Goal: Information Seeking & Learning: Learn about a topic

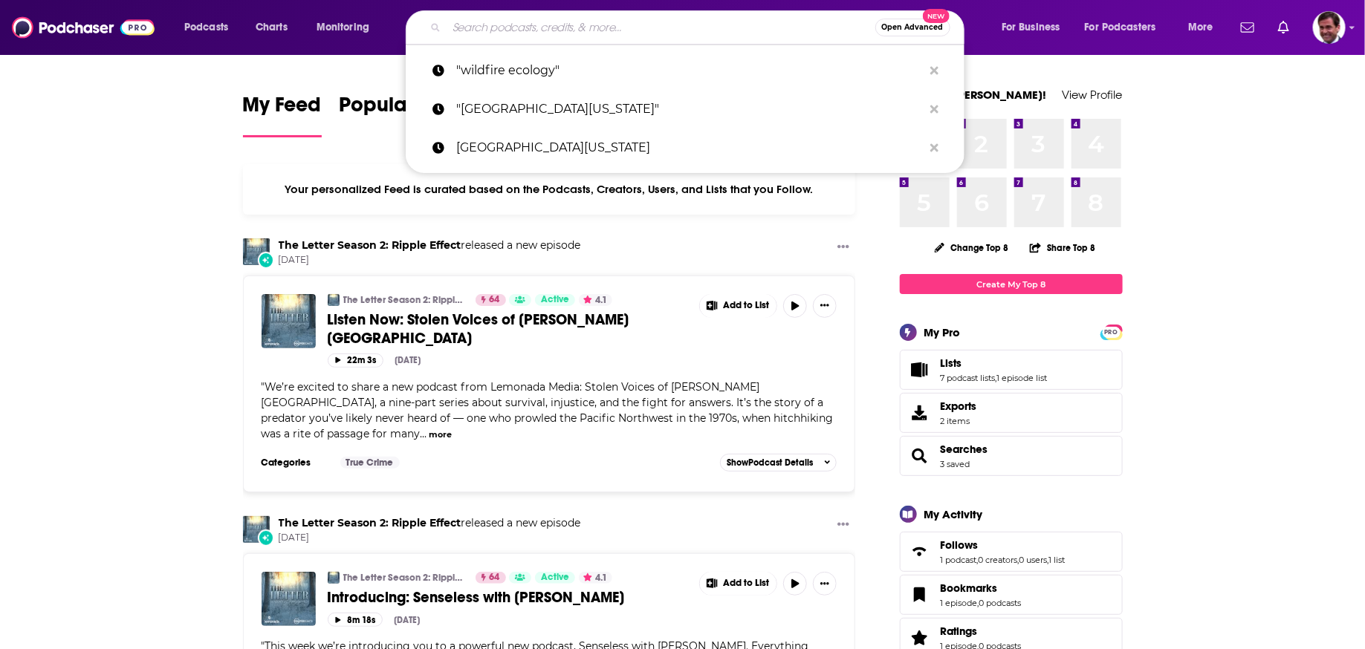
click at [520, 29] on input "Search podcasts, credits, & more..." at bounding box center [661, 28] width 429 height 24
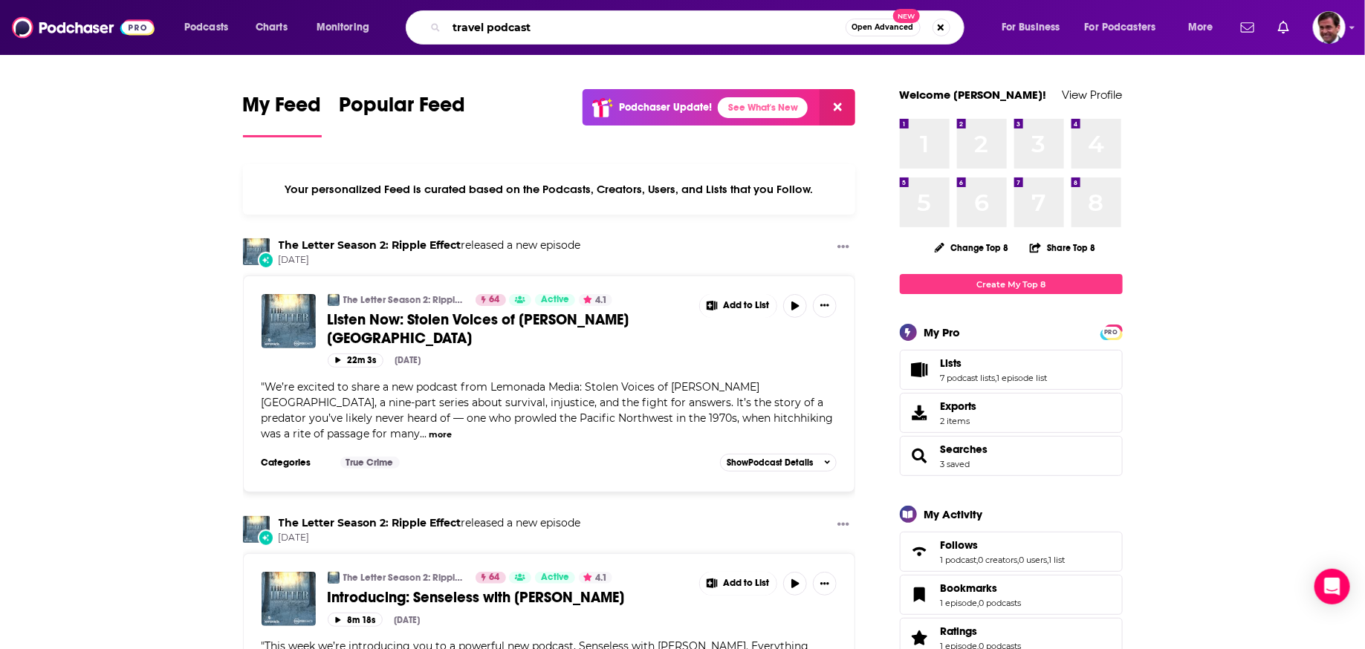
type input "travel podcast"
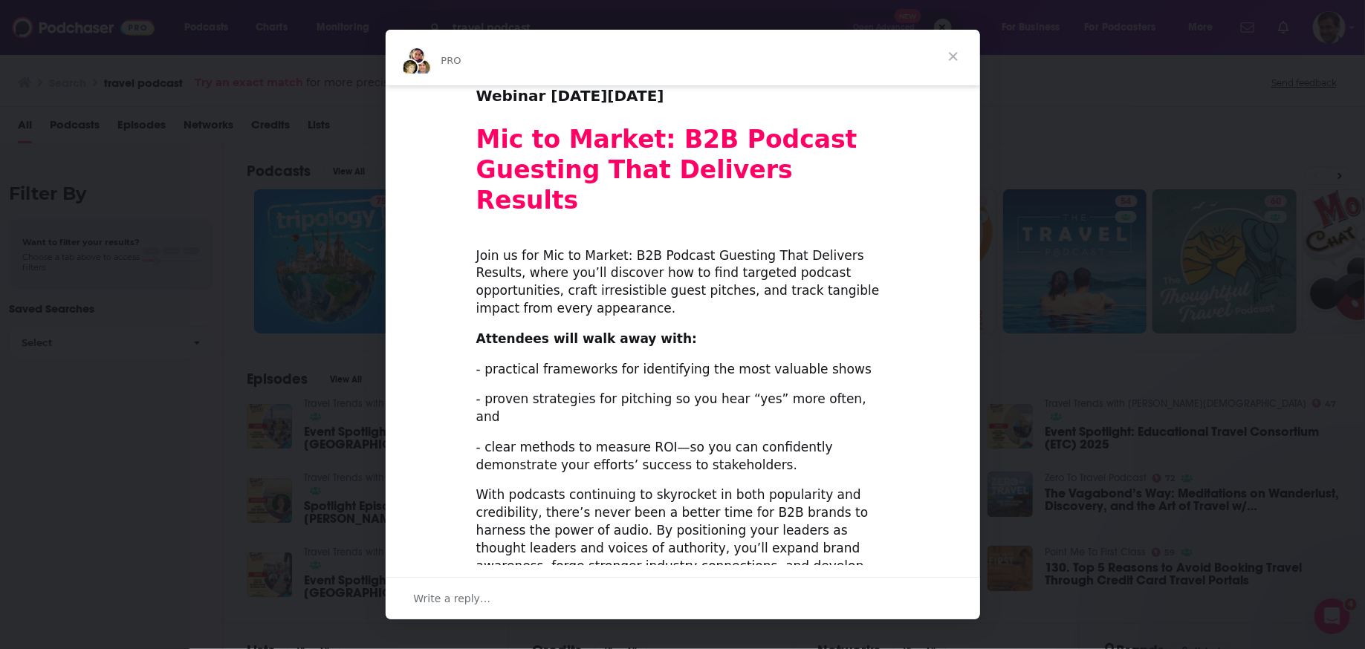
scroll to position [63, 0]
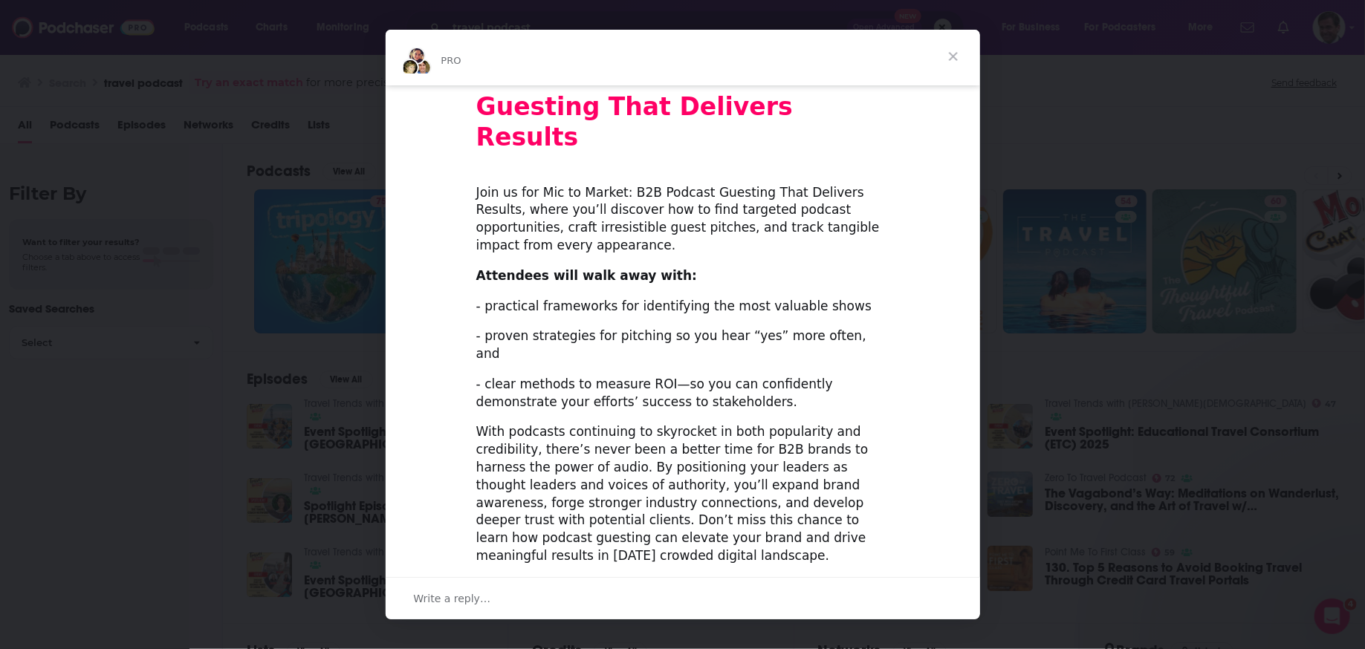
click at [646, 585] on span "Register Now – It's Free!" at bounding box center [593, 592] width 174 height 15
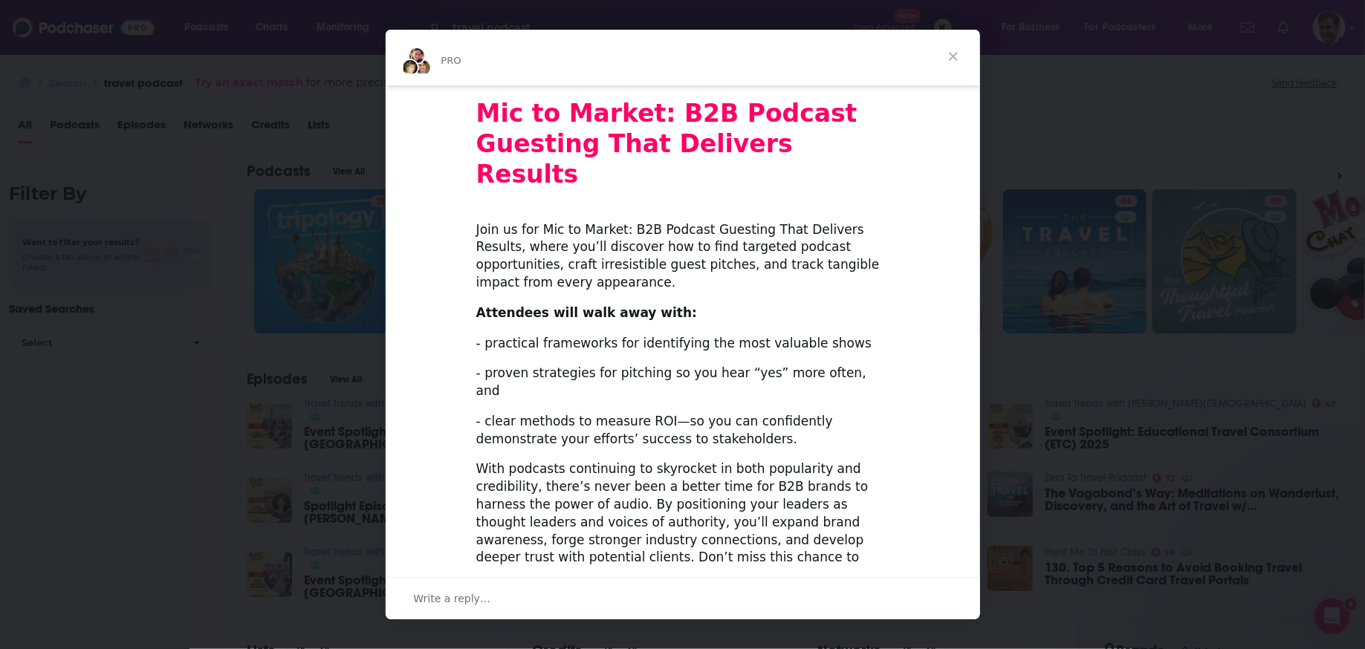
scroll to position [15, 0]
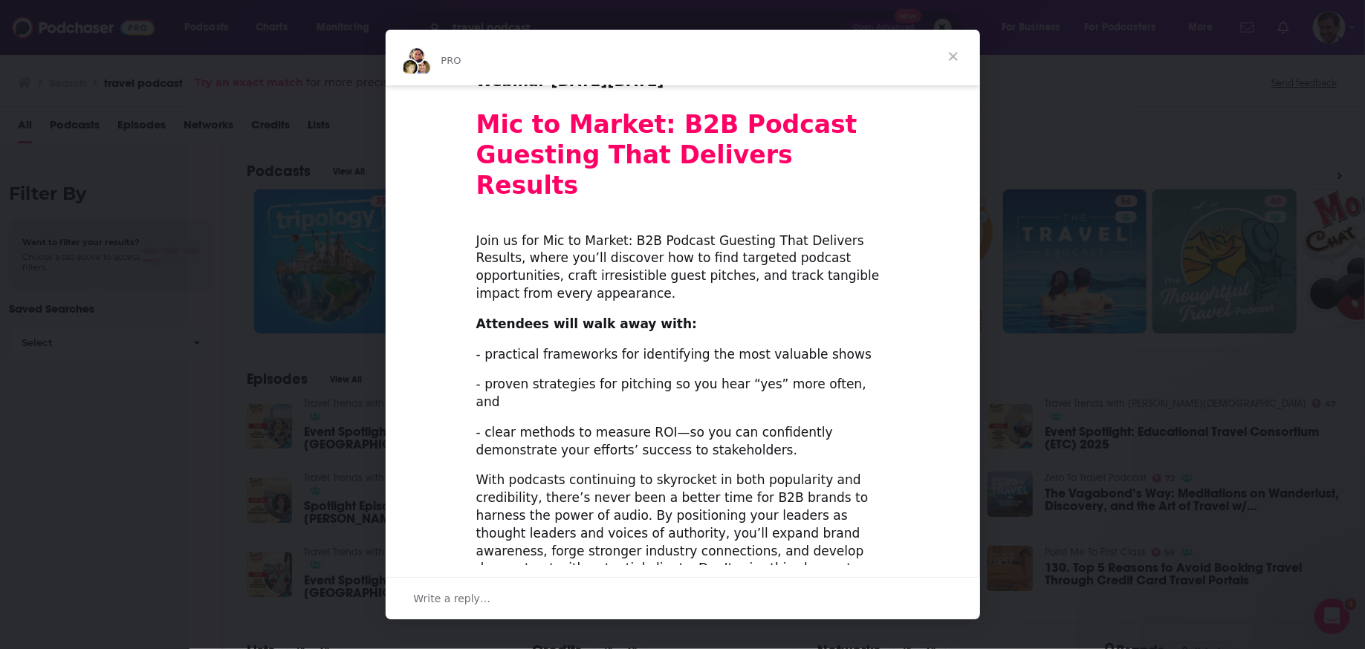
click at [955, 51] on span "Close" at bounding box center [954, 57] width 54 height 54
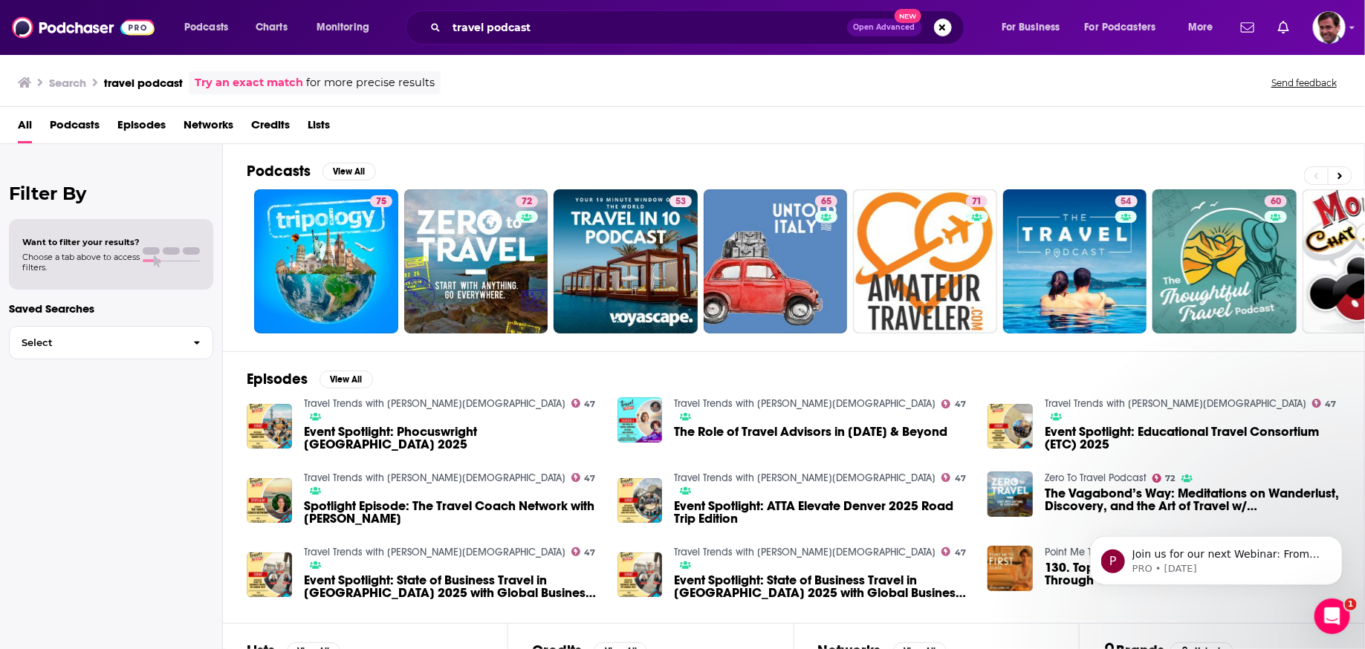
scroll to position [0, 0]
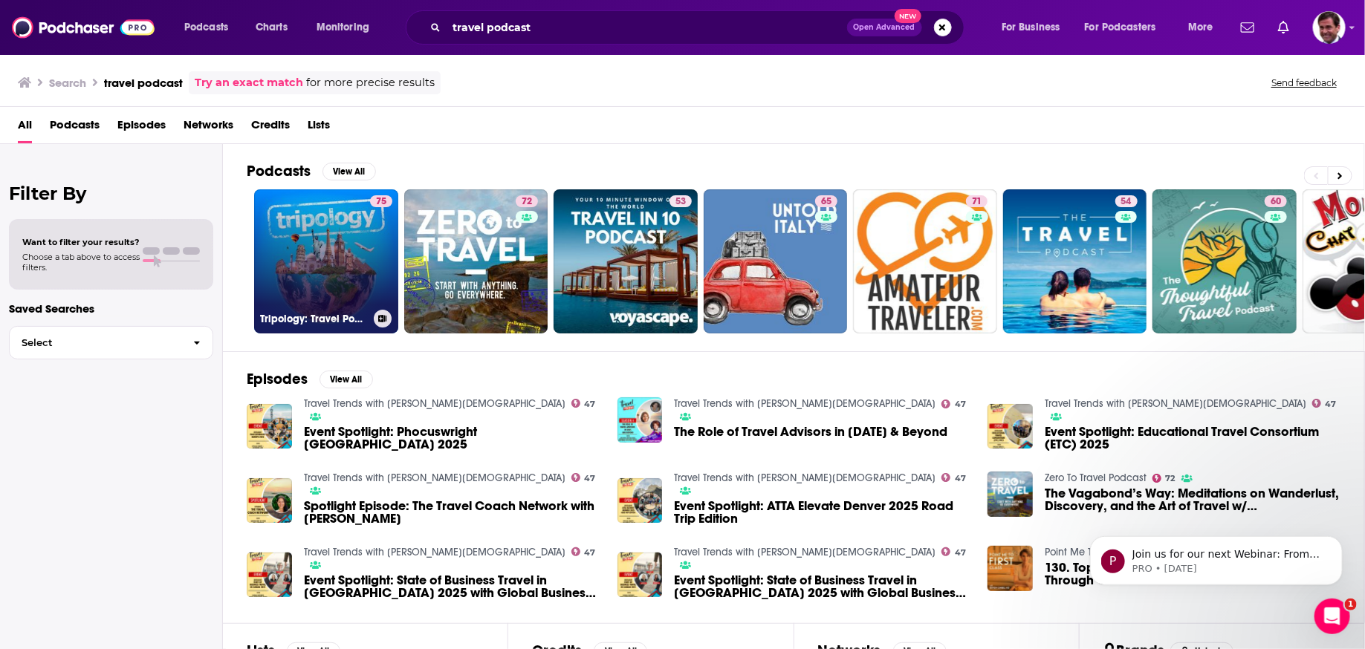
click at [345, 227] on link "75 Tripology: Travel Podcast" at bounding box center [326, 261] width 144 height 144
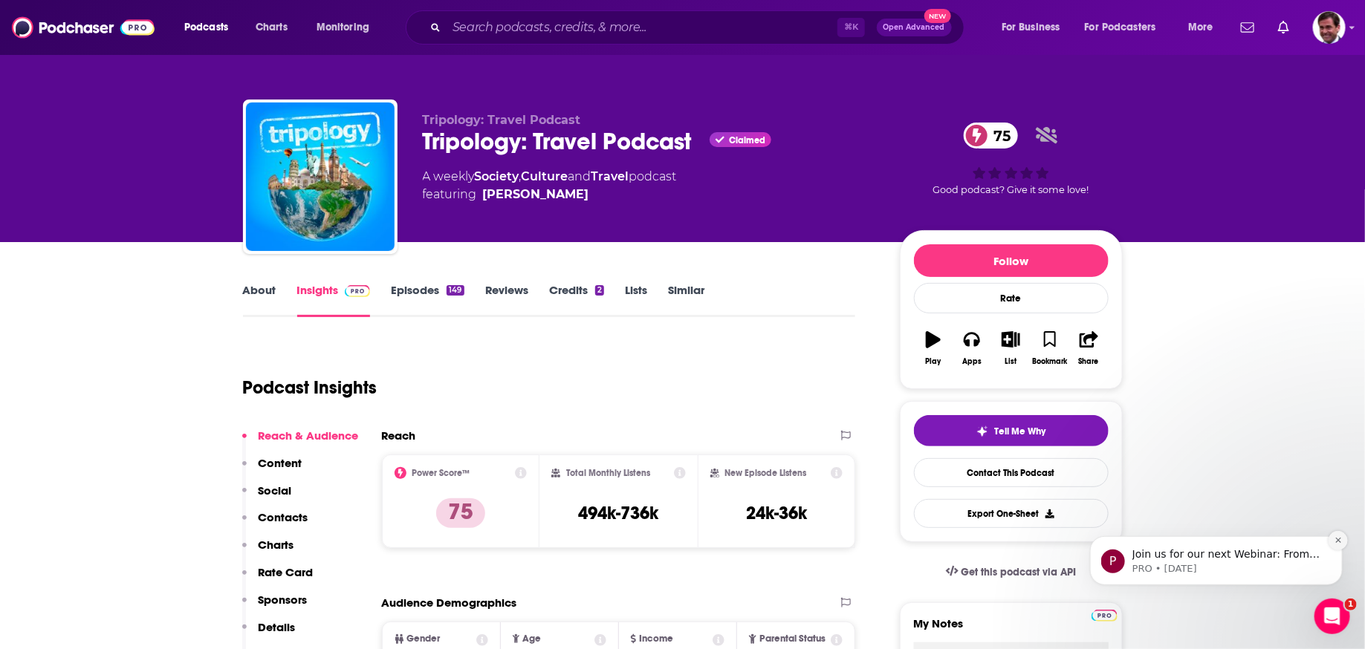
click at [1341, 539] on icon "Dismiss notification" at bounding box center [1338, 540] width 8 height 8
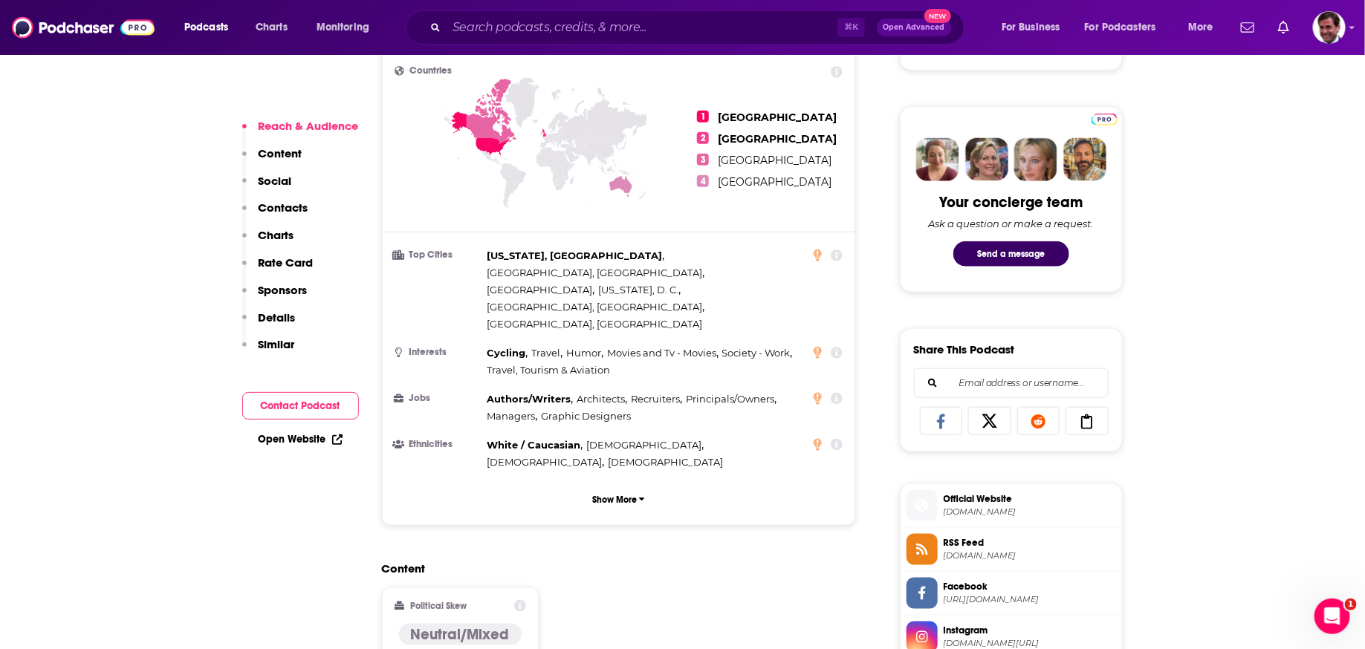
scroll to position [1170, 0]
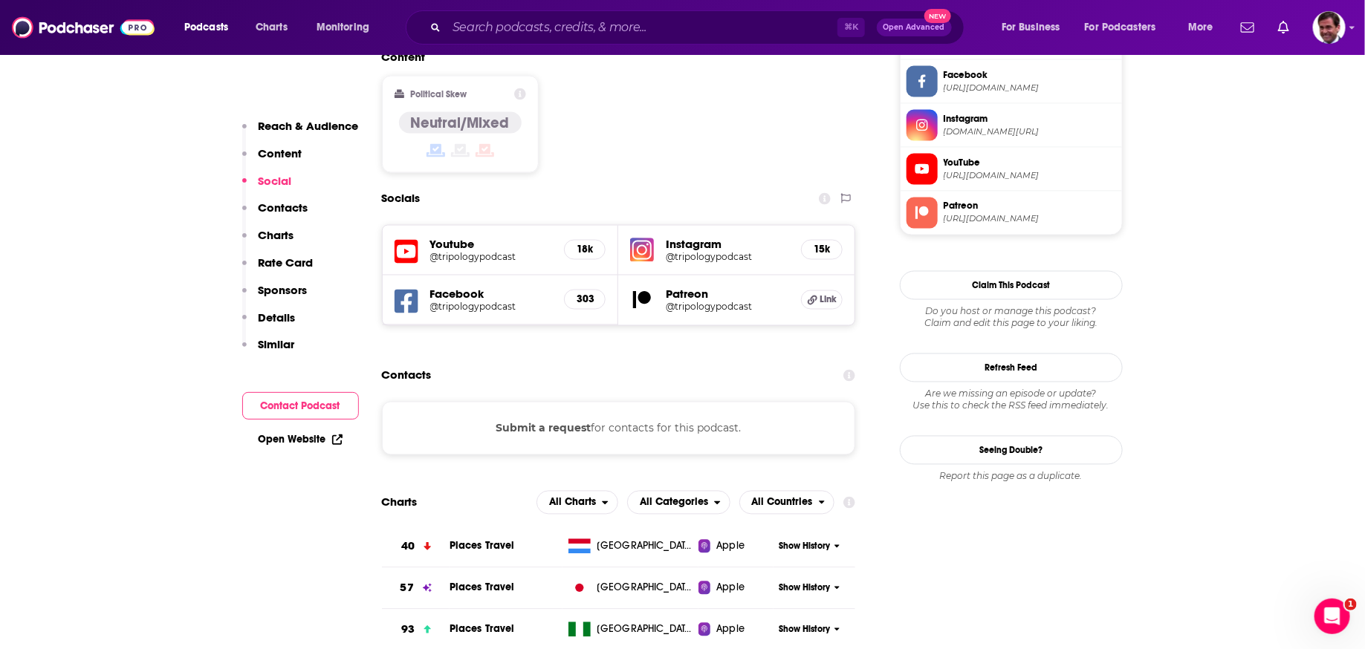
click at [569, 421] on button "Submit a request" at bounding box center [543, 429] width 95 height 16
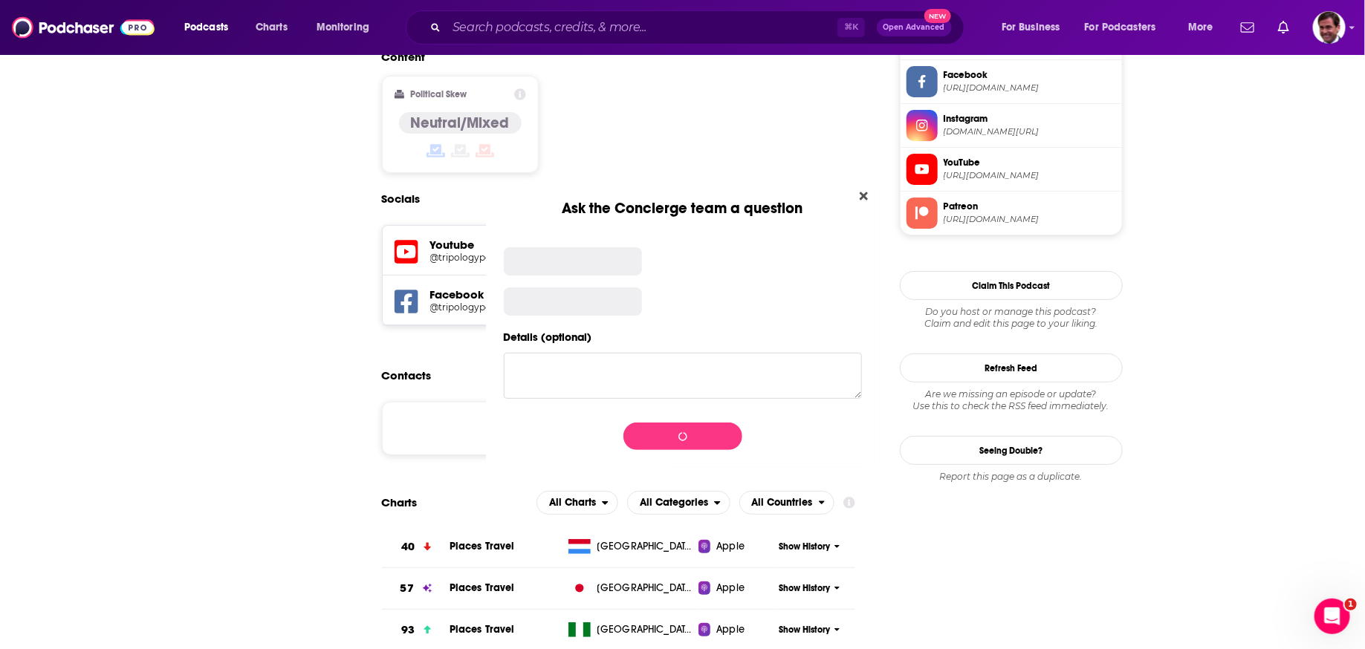
scroll to position [0, 0]
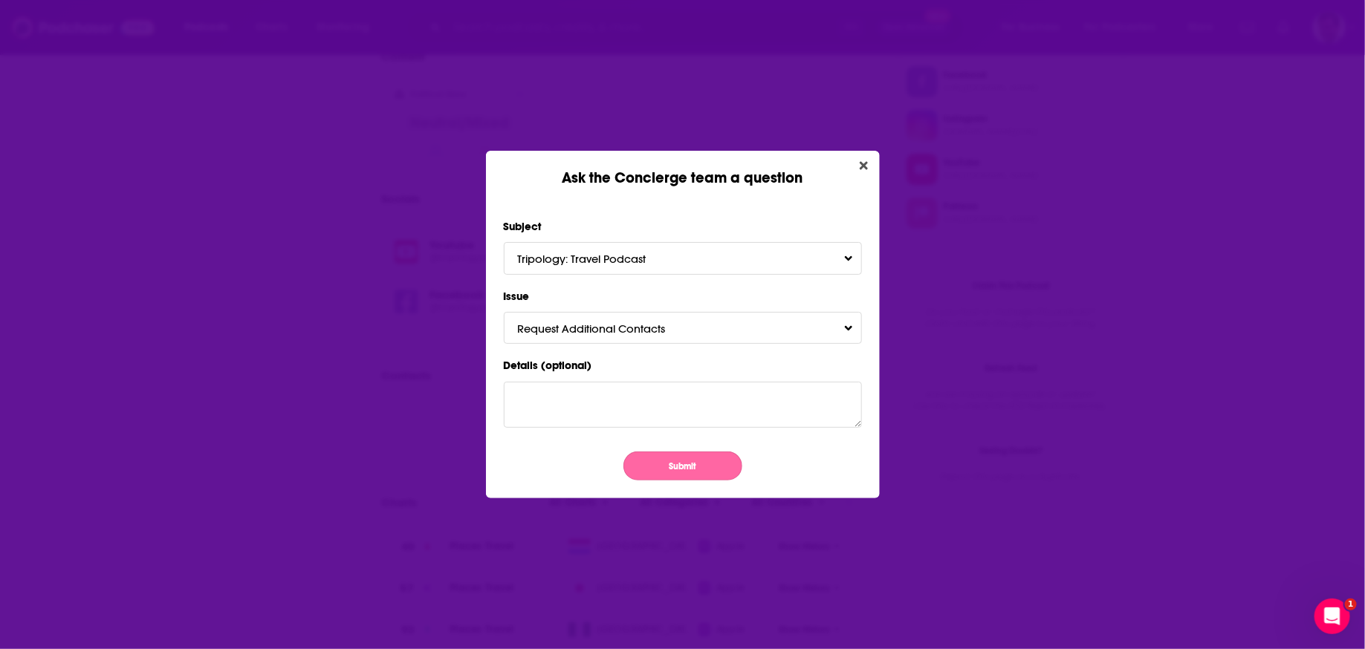
click at [674, 469] on button "Submit" at bounding box center [682, 466] width 119 height 29
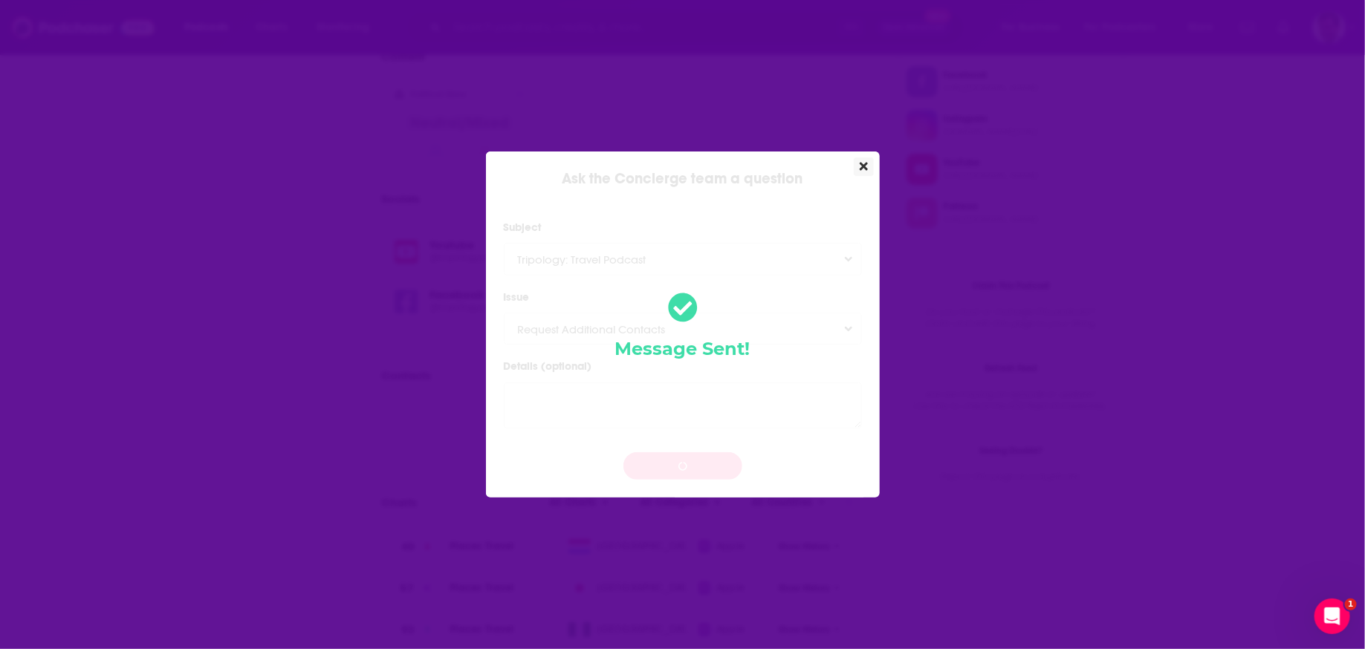
click at [866, 162] on icon "Close" at bounding box center [864, 167] width 8 height 12
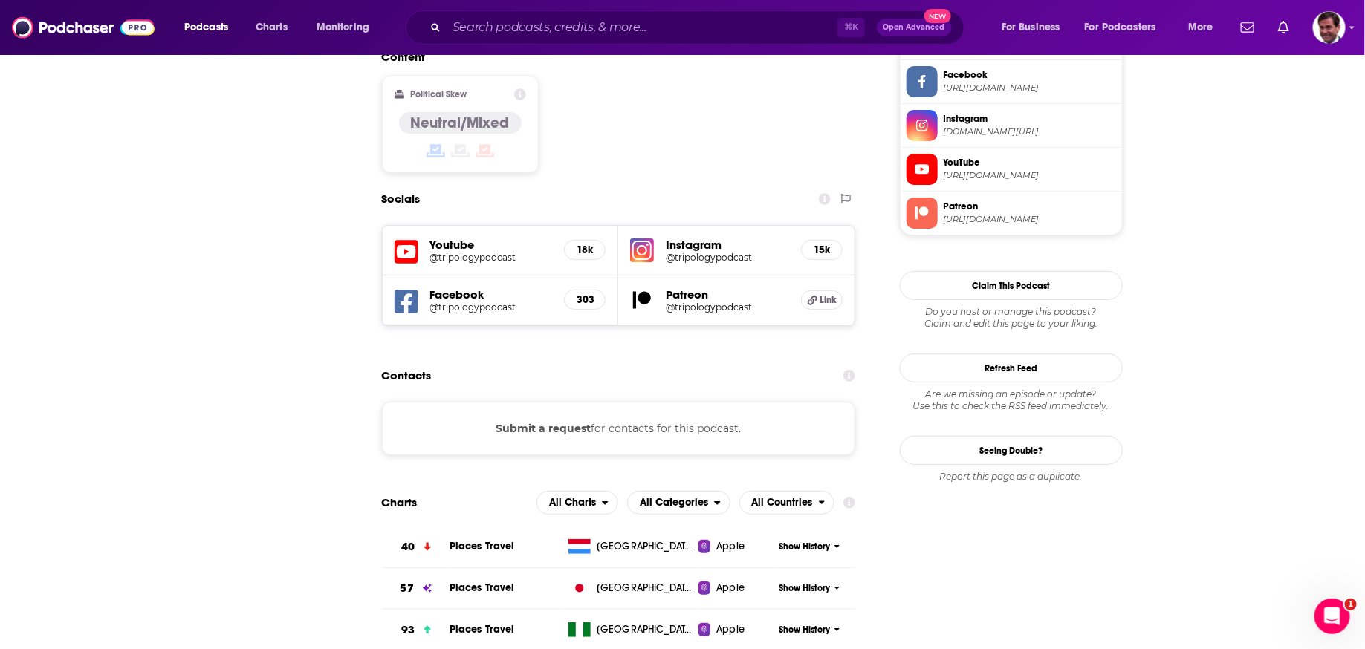
scroll to position [1170, 0]
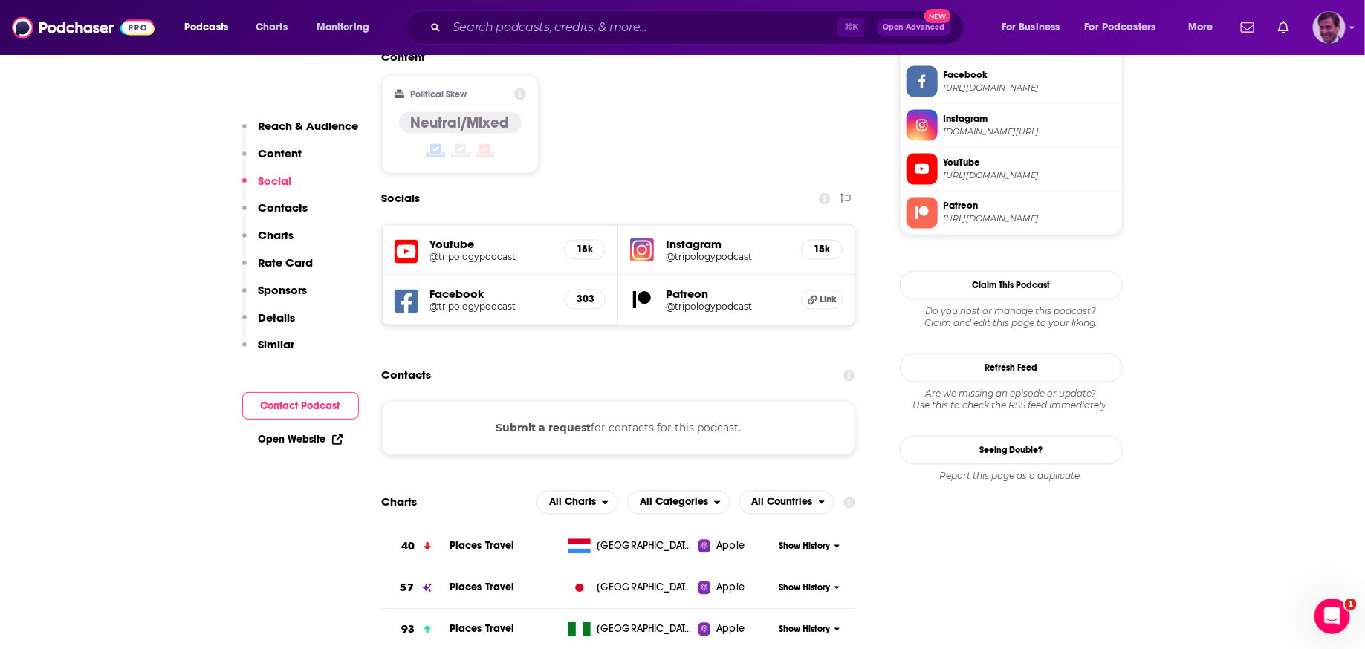
click at [1329, 17] on img "Logged in as jaimepod" at bounding box center [1329, 27] width 33 height 33
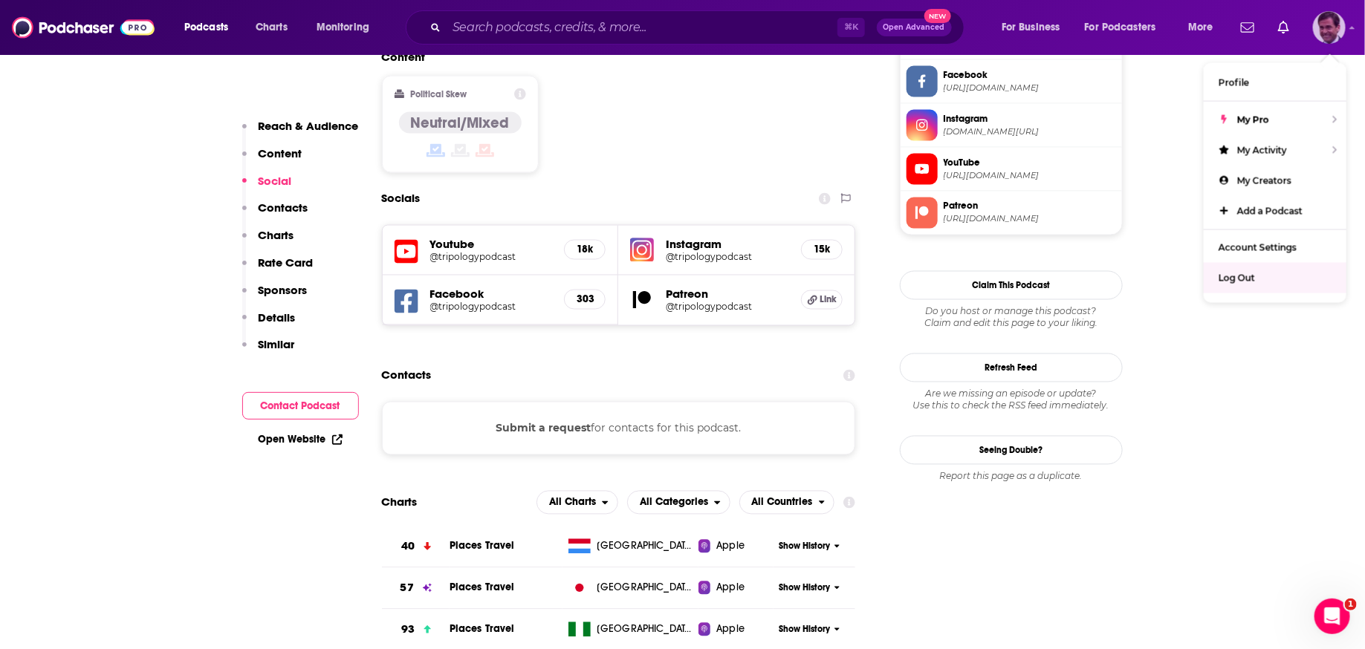
click at [1245, 286] on div "Log Out" at bounding box center [1275, 278] width 143 height 30
